Goal: Task Accomplishment & Management: Manage account settings

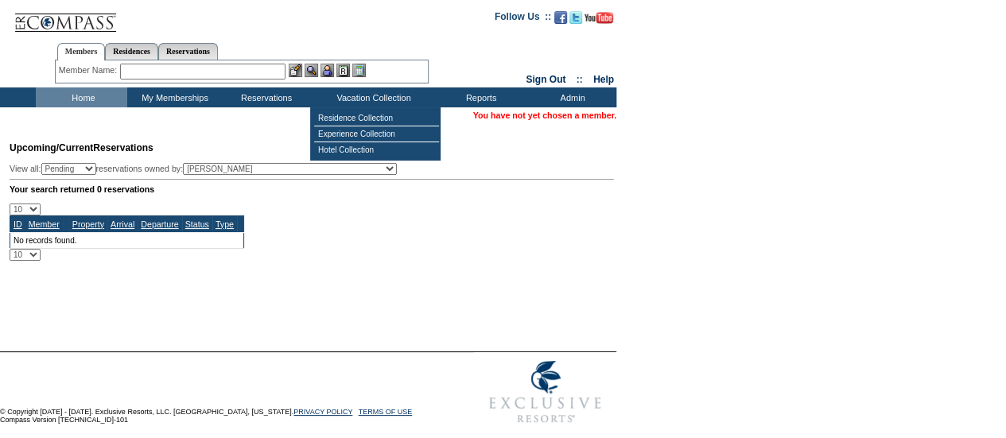
click at [842, 206] on form "Follow Us ::" at bounding box center [503, 216] width 1006 height 432
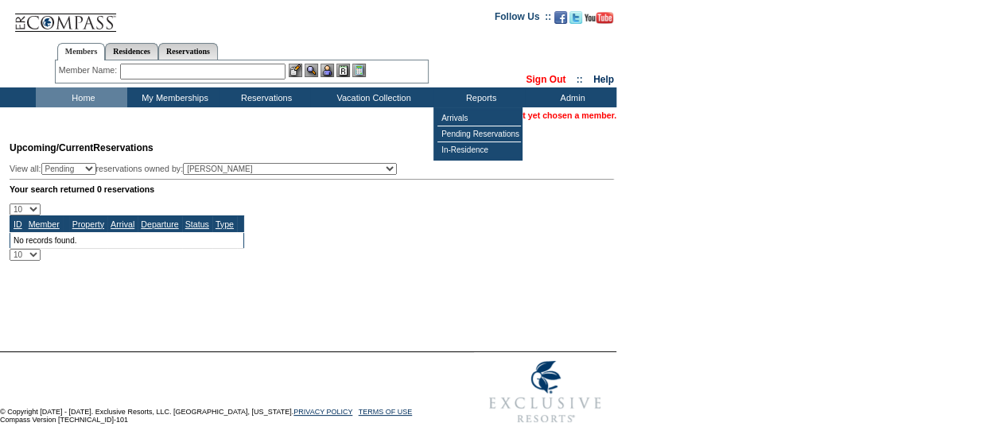
click at [531, 74] on link "Sign Out" at bounding box center [546, 79] width 40 height 11
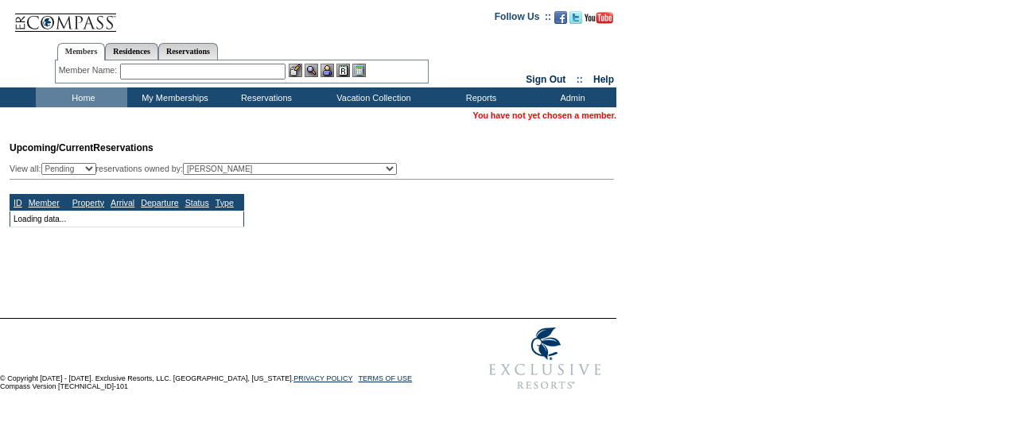
drag, startPoint x: 822, startPoint y: 246, endPoint x: 813, endPoint y: 197, distance: 49.4
click at [822, 246] on form "Follow Us ::" at bounding box center [509, 199] width 1018 height 398
click at [526, 75] on link "Sign Out" at bounding box center [546, 79] width 40 height 11
